Goal: Task Accomplishment & Management: Complete application form

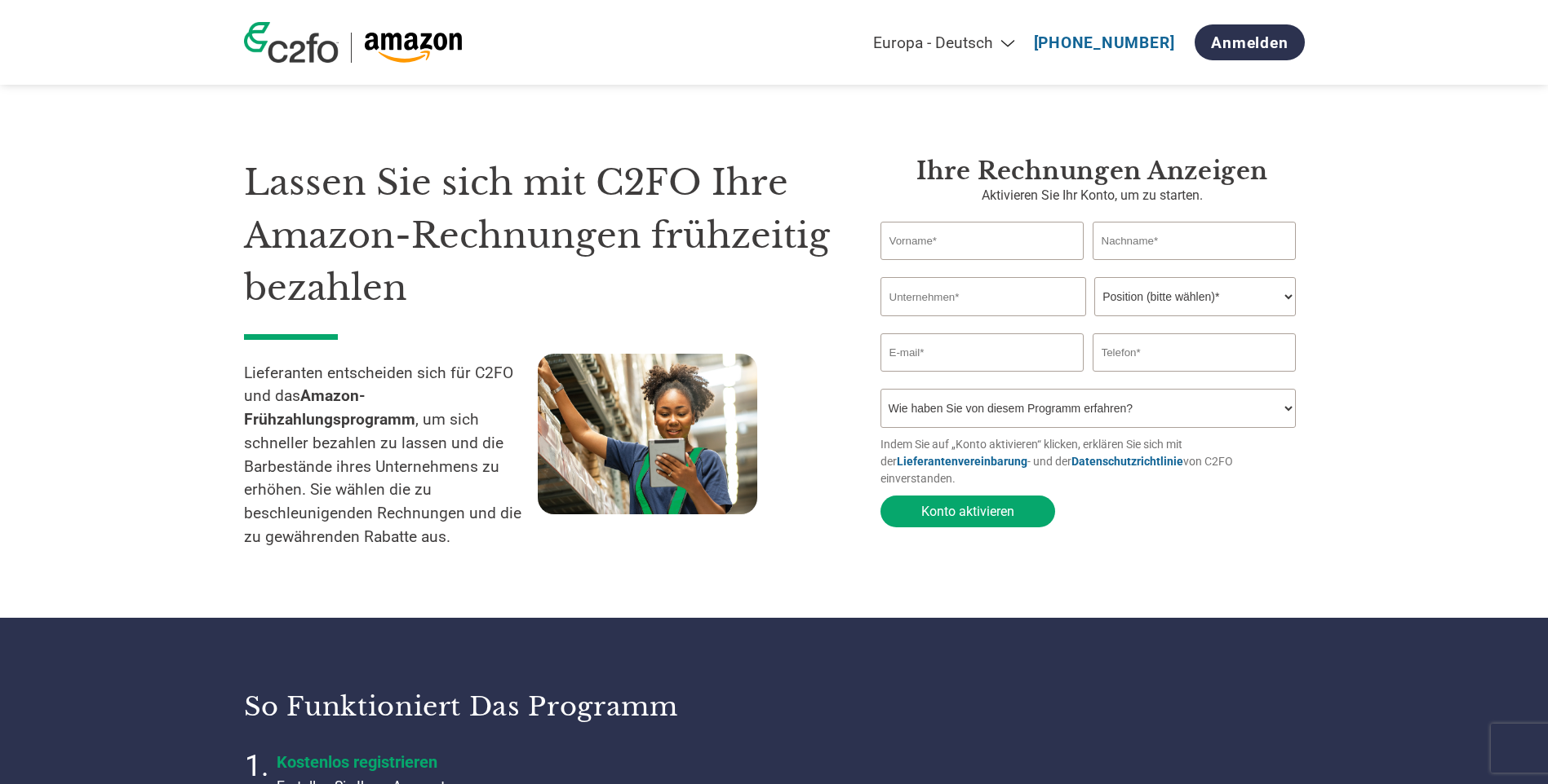
select select "de"
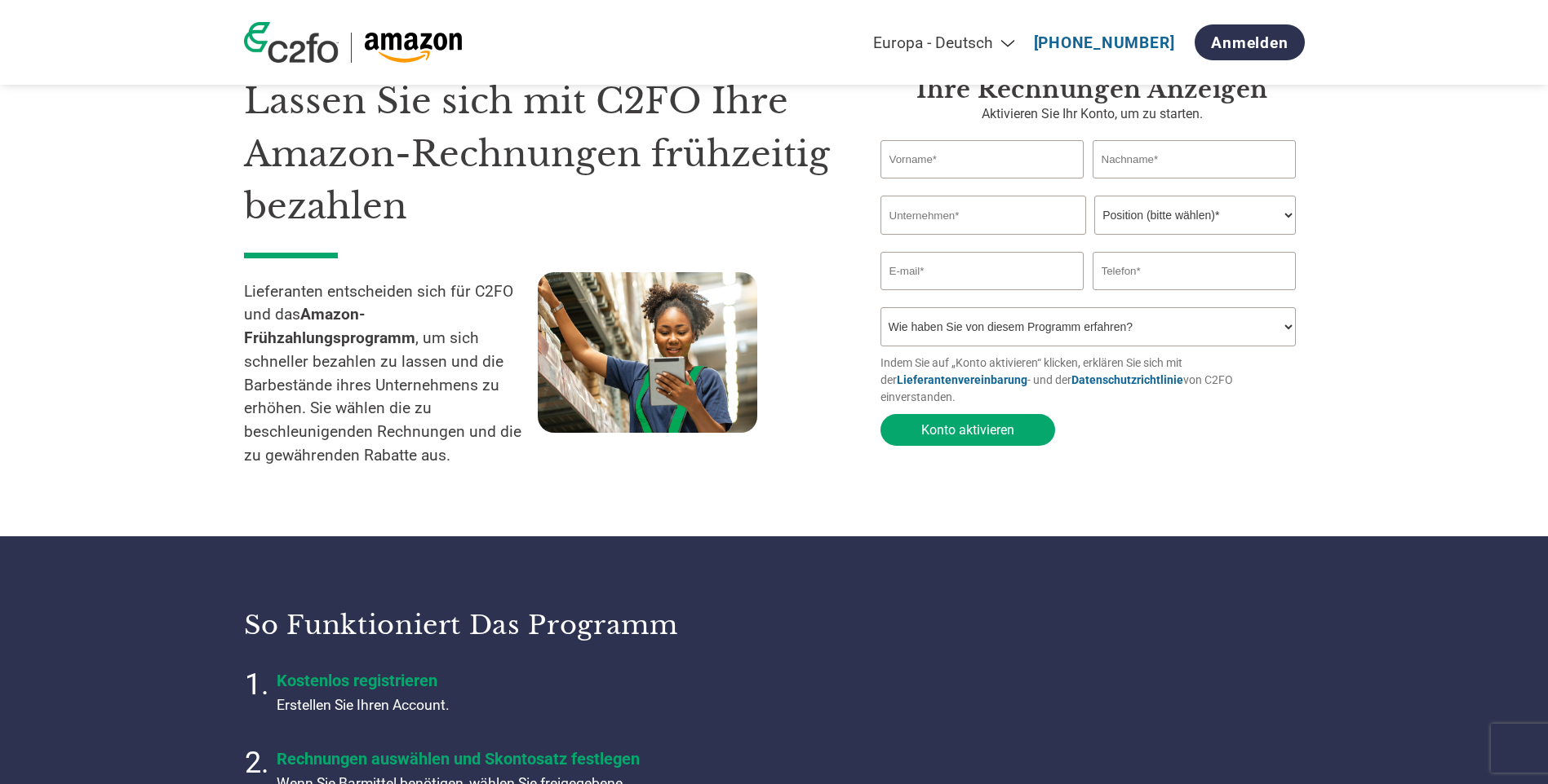
click at [939, 156] on input "text" at bounding box center [983, 159] width 204 height 38
type input "[PERSON_NAME]"
type input "Radloff"
type input "Walter de Gruyter GmbH"
type input "[PERSON_NAME][EMAIL_ADDRESS][PERSON_NAME][DOMAIN_NAME]"
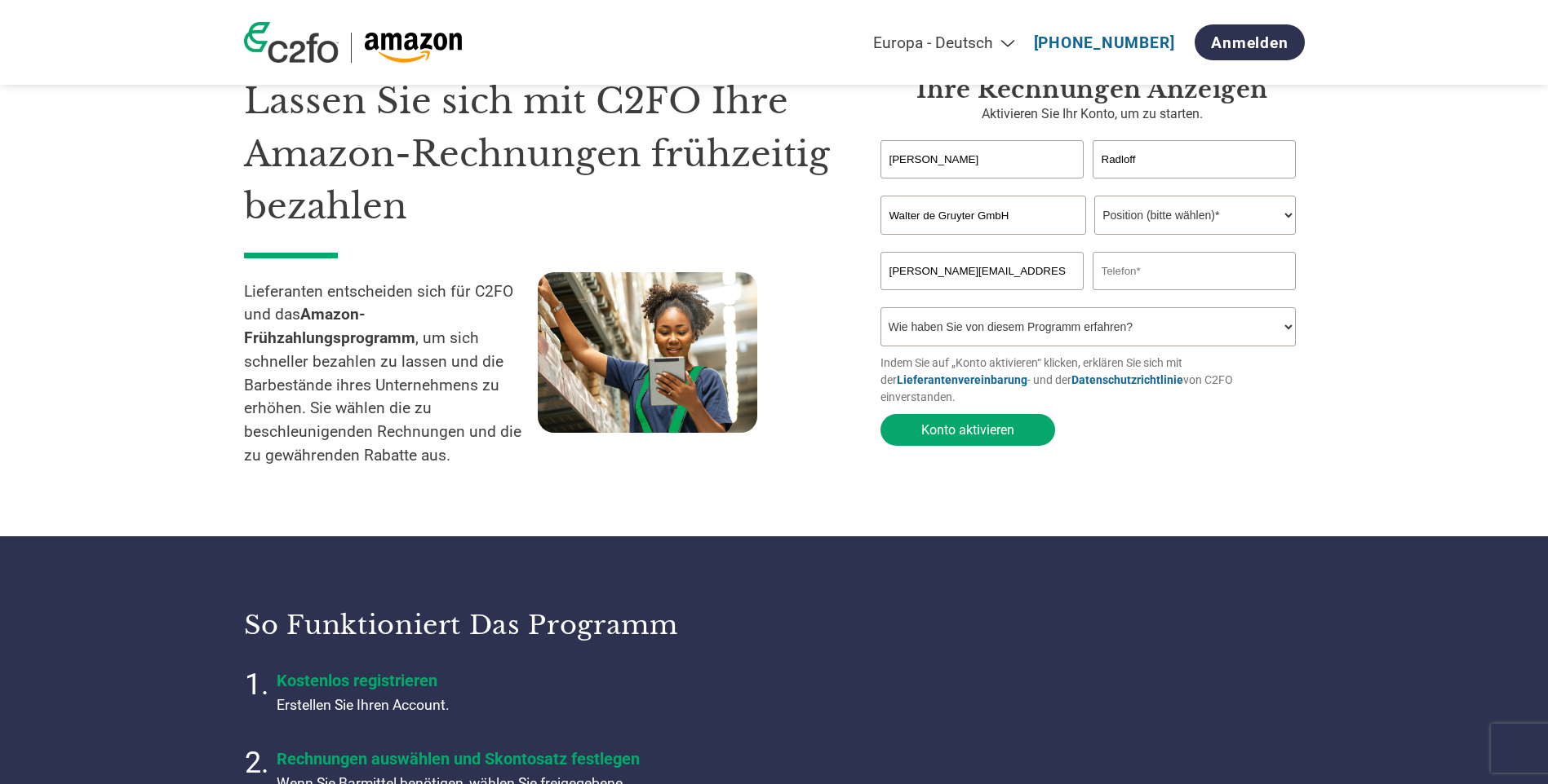
type input "016096906870"
click at [1256, 226] on select "Position (bitte wählen)* Finanzvorstand Finanzkontrolleur Kreditmanager Finanzc…" at bounding box center [1194, 214] width 201 height 39
select select "FINANCE_DIRECTOR"
click at [1094, 197] on select "Position (bitte wählen)* Finanzvorstand Finanzkontrolleur Kreditmanager Finanzc…" at bounding box center [1194, 214] width 201 height 39
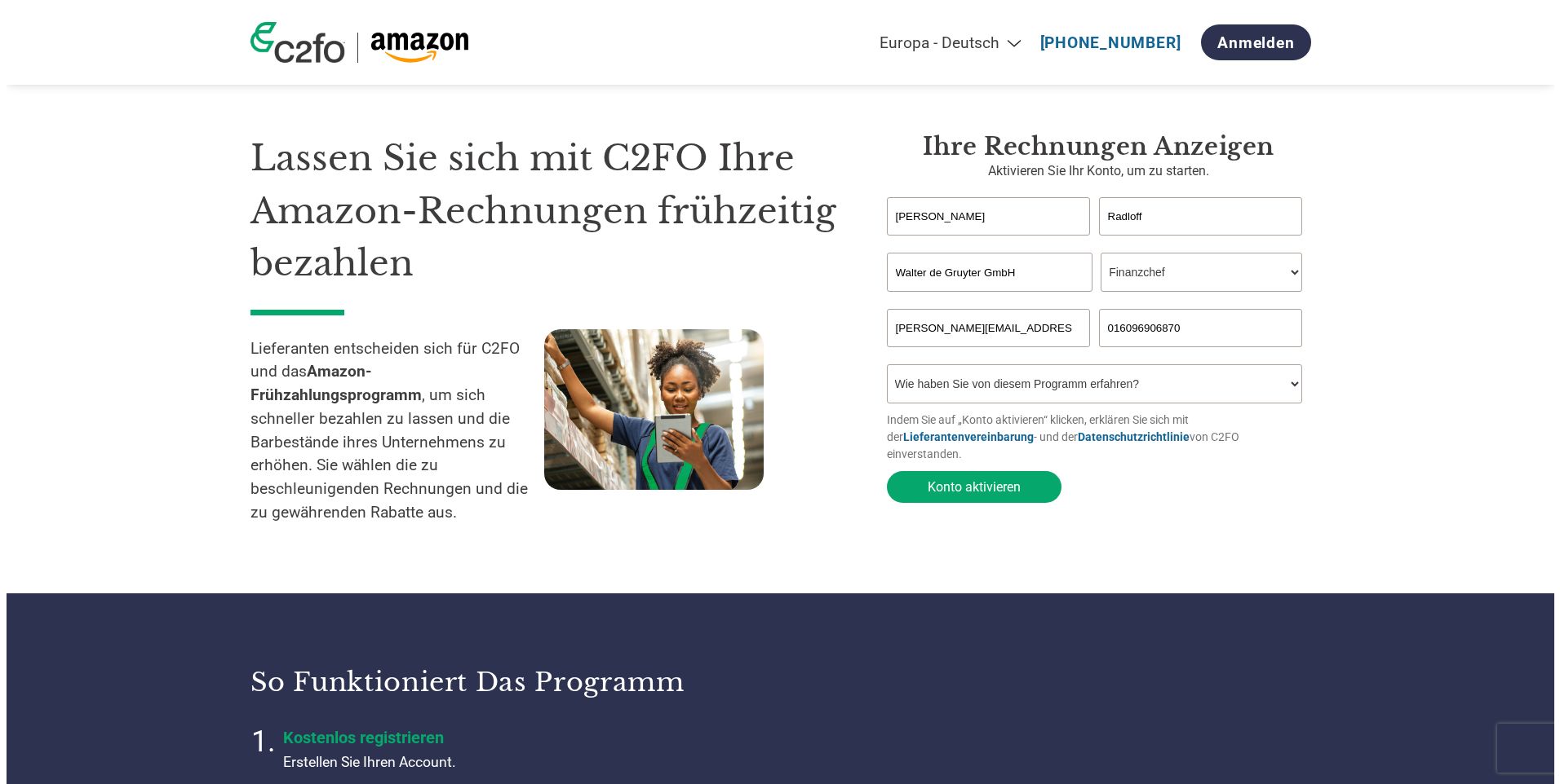
scroll to position [0, 0]
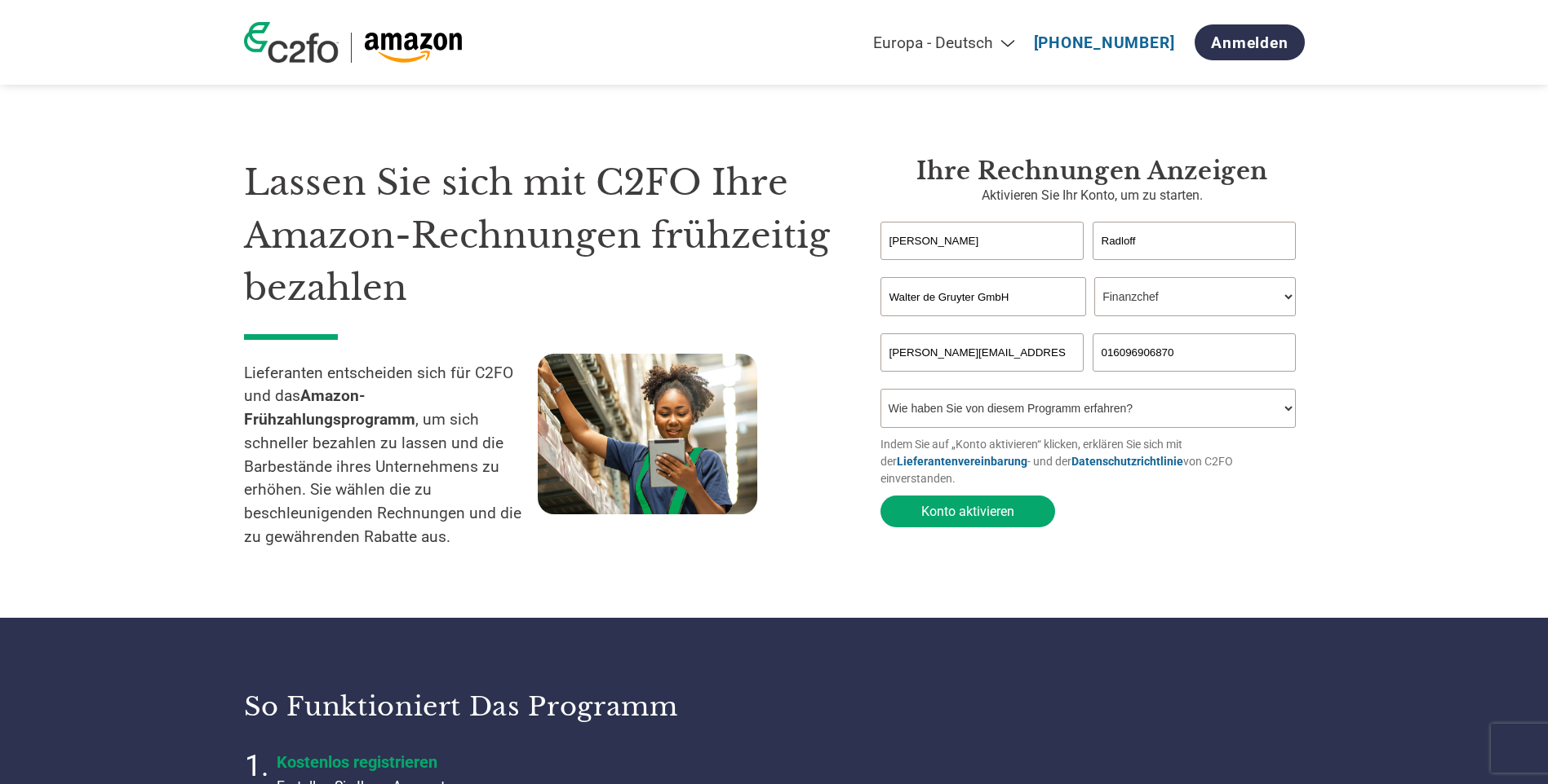
click at [990, 414] on select "Wie haben Sie von diesem Programm erfahren? Ich habe einen Brief erhalten E-Mai…" at bounding box center [1089, 408] width 417 height 39
select select "Email"
click at [881, 393] on select "Wie haben Sie von diesem Programm erfahren? Ich habe einen Brief erhalten E-Mai…" at bounding box center [1089, 408] width 417 height 39
click at [960, 501] on button "Konto aktivieren" at bounding box center [968, 511] width 174 height 31
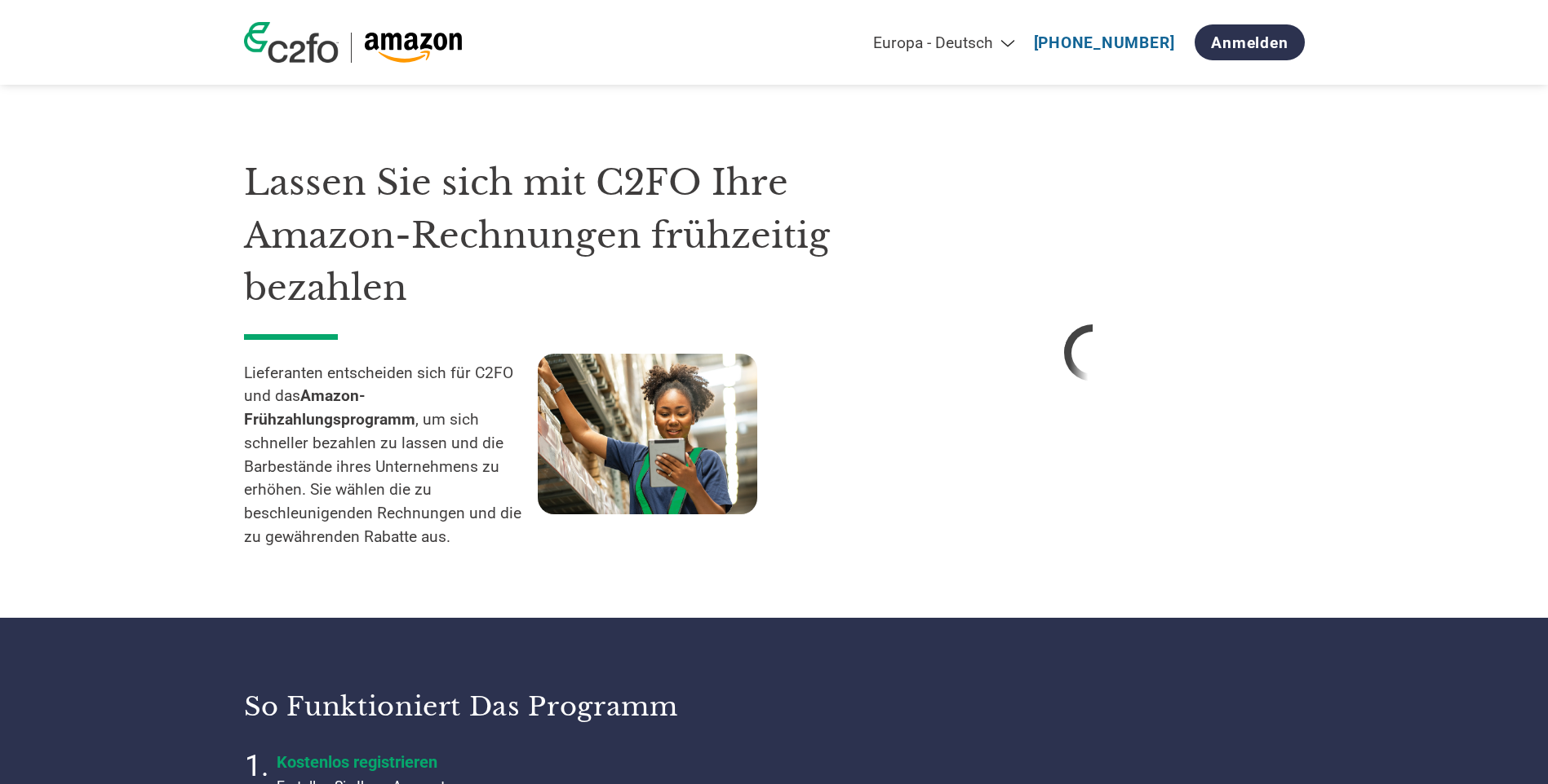
select select "de"
